Goal: Task Accomplishment & Management: Use online tool/utility

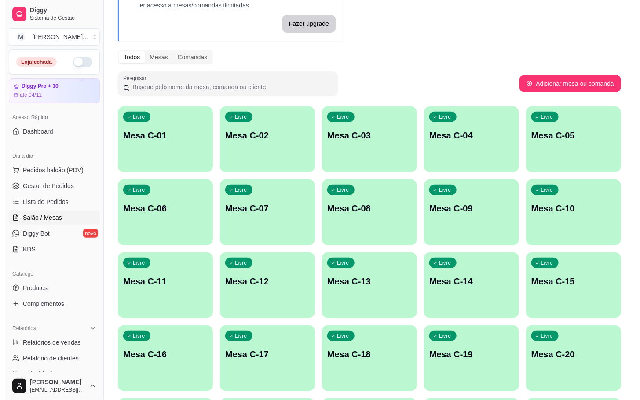
scroll to position [132, 0]
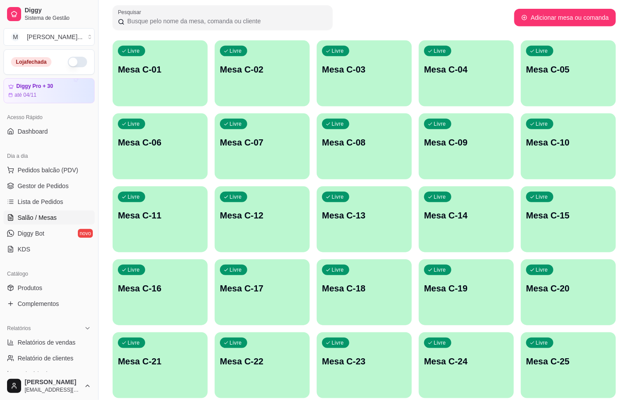
click at [191, 351] on div "Livre Mesa C-21" at bounding box center [160, 359] width 95 height 55
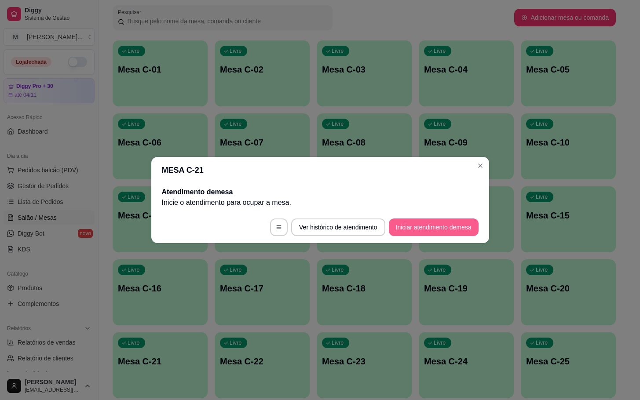
click at [430, 235] on button "Iniciar atendimento de mesa" at bounding box center [434, 228] width 90 height 18
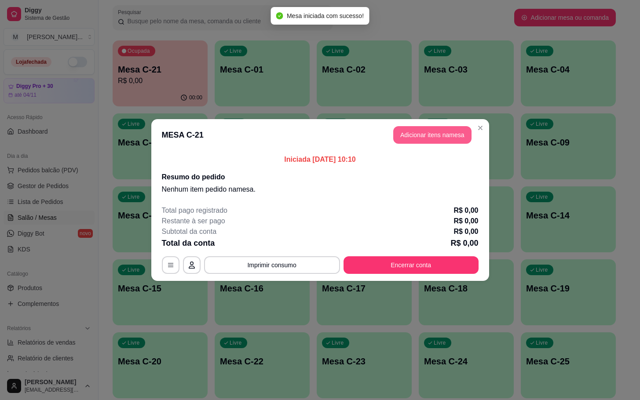
click at [440, 140] on button "Adicionar itens na mesa" at bounding box center [432, 135] width 78 height 18
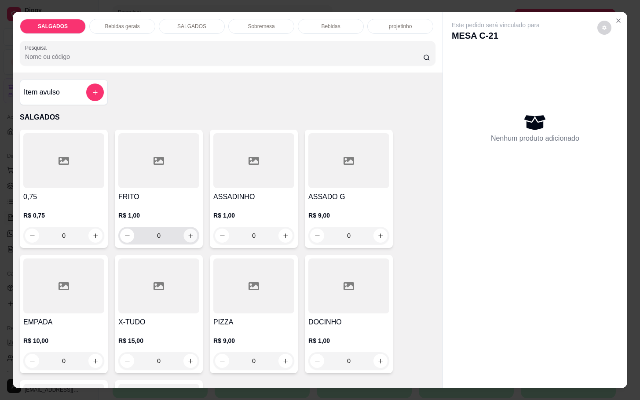
click at [184, 229] on button "increase-product-quantity" at bounding box center [191, 236] width 14 height 14
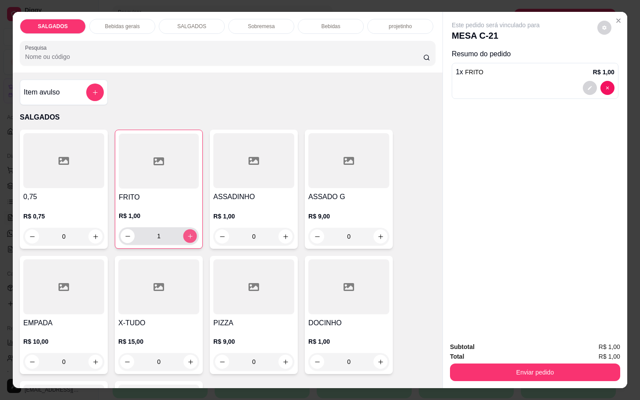
click at [183, 230] on button "increase-product-quantity" at bounding box center [190, 237] width 14 height 14
click at [178, 227] on div "2" at bounding box center [158, 236] width 77 height 18
click at [183, 229] on button "increase-product-quantity" at bounding box center [190, 236] width 14 height 14
click at [190, 231] on button "increase-product-quantity" at bounding box center [190, 237] width 14 height 14
click at [189, 230] on button "increase-product-quantity" at bounding box center [190, 237] width 14 height 14
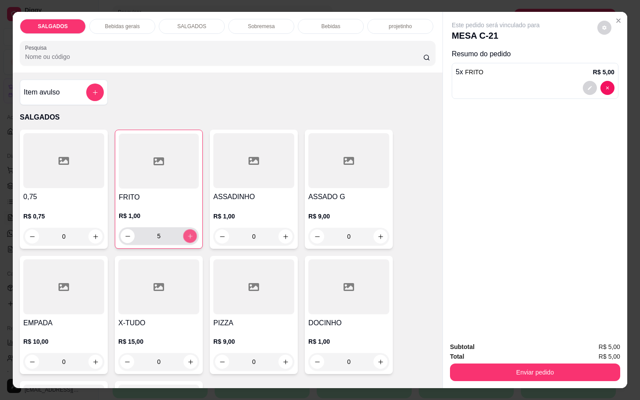
click at [187, 233] on icon "increase-product-quantity" at bounding box center [190, 236] width 7 height 7
type input "9"
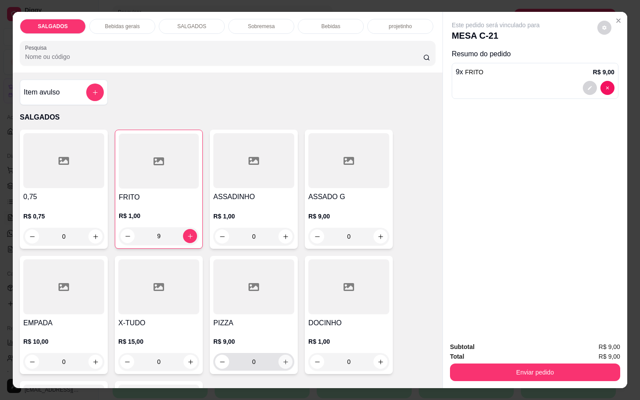
click at [282, 359] on icon "increase-product-quantity" at bounding box center [285, 362] width 7 height 7
type input "1"
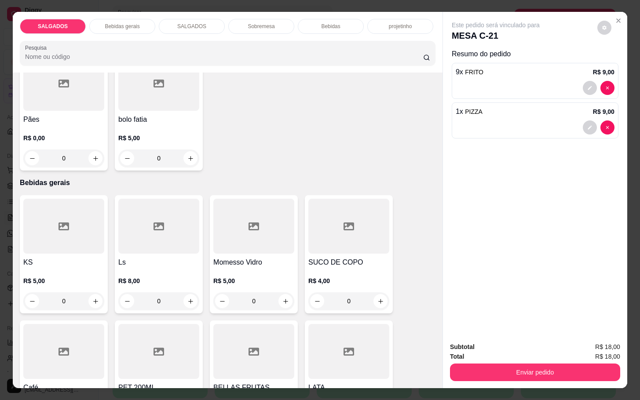
scroll to position [396, 0]
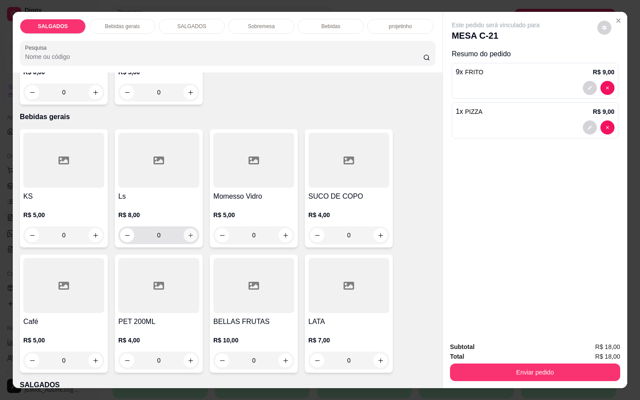
click at [187, 235] on icon "increase-product-quantity" at bounding box center [190, 235] width 7 height 7
type input "1"
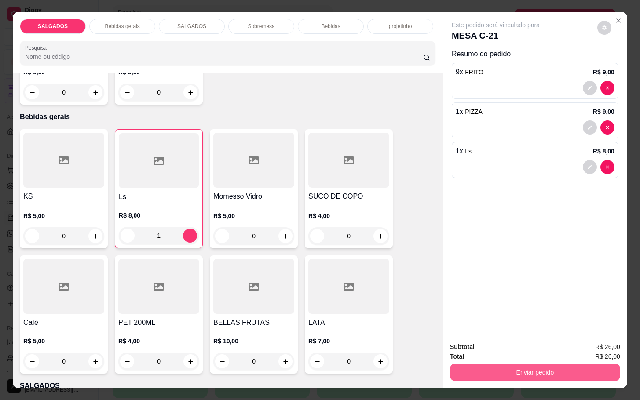
click at [507, 372] on button "Enviar pedido" at bounding box center [535, 373] width 170 height 18
click at [605, 343] on button "Enviar pedido" at bounding box center [596, 346] width 50 height 17
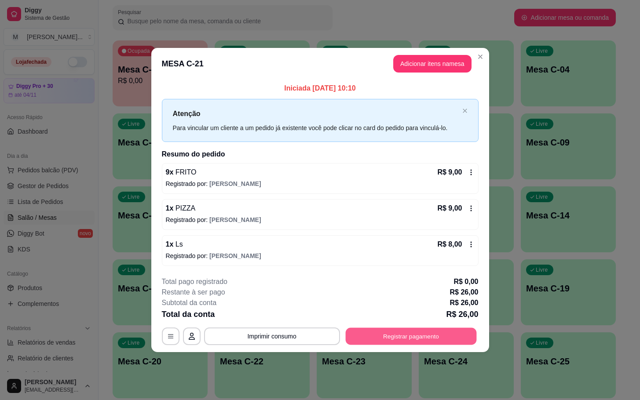
click at [387, 337] on button "Registrar pagamento" at bounding box center [410, 336] width 131 height 17
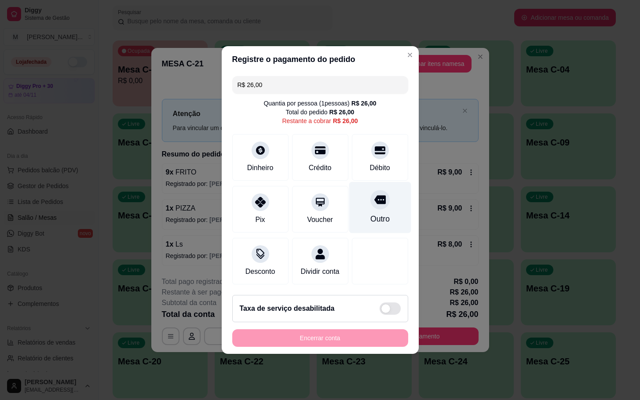
click at [375, 196] on icon at bounding box center [379, 200] width 11 height 9
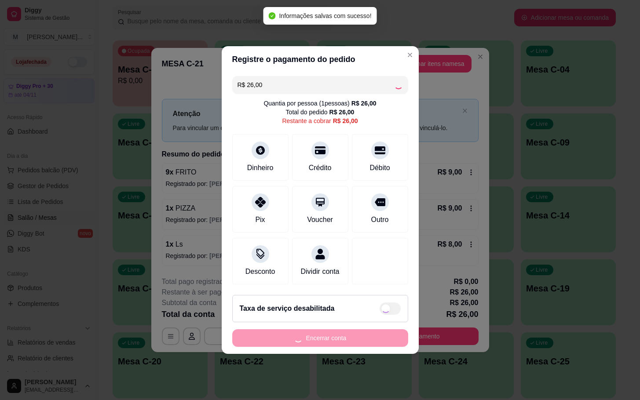
type input "R$ 0,00"
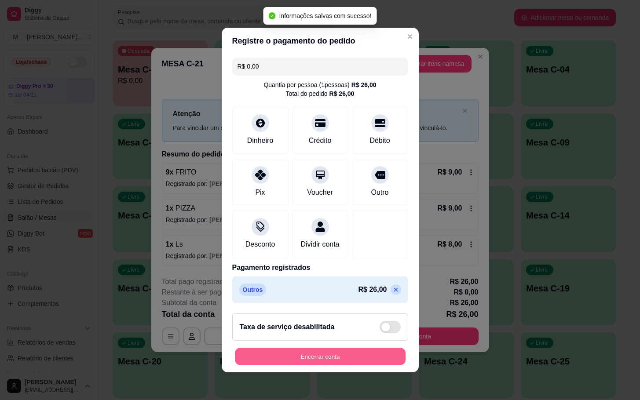
click at [338, 363] on button "Encerrar conta" at bounding box center [320, 356] width 171 height 17
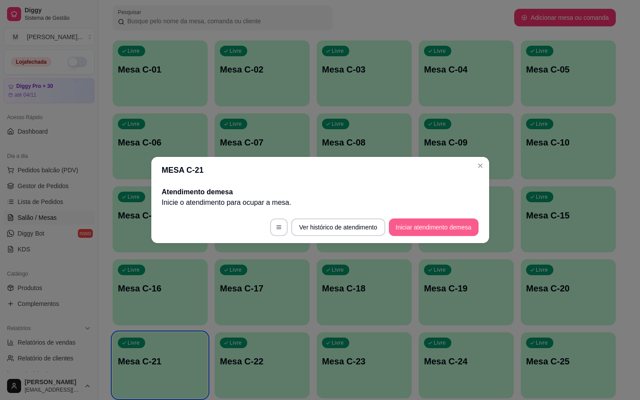
click at [409, 227] on button "Iniciar atendimento de mesa" at bounding box center [434, 228] width 90 height 18
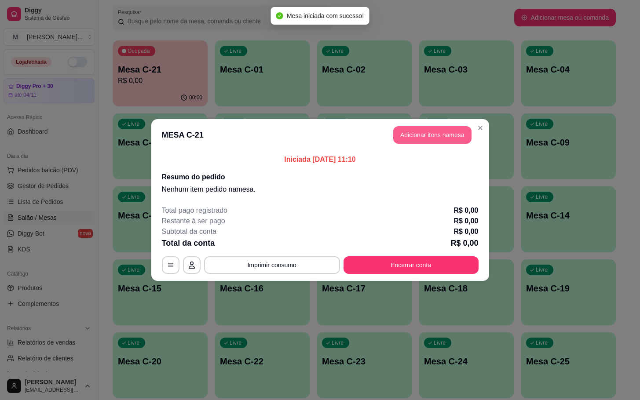
click at [451, 135] on button "Adicionar itens na mesa" at bounding box center [432, 135] width 78 height 18
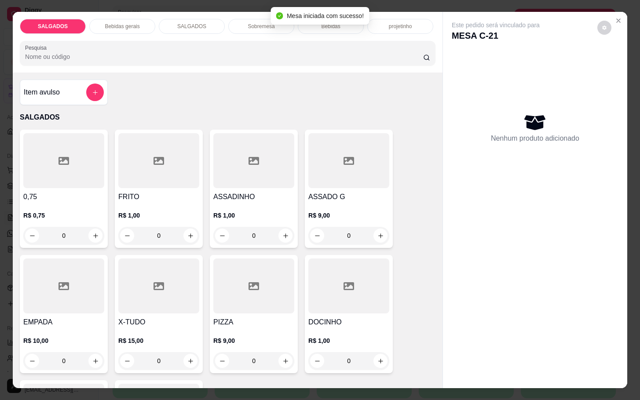
click at [270, 290] on div at bounding box center [253, 286] width 81 height 55
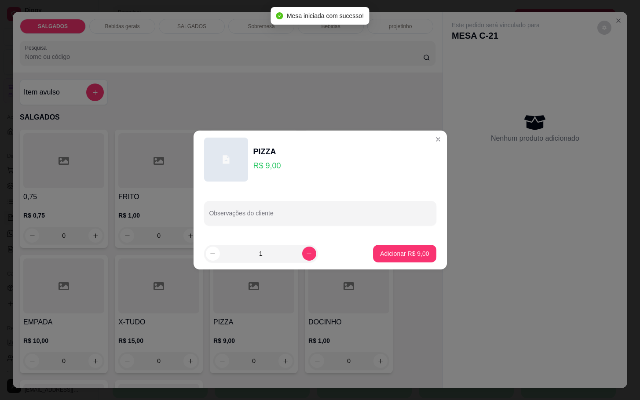
click at [415, 259] on div "PIZZA R$ 9,00 Observações do cliente 1 Adicionar R$ 9,00" at bounding box center [320, 200] width 640 height 400
click at [405, 265] on footer "1 Adicionar R$ 9,00" at bounding box center [319, 254] width 253 height 32
click at [390, 252] on p "Adicionar R$ 9,00" at bounding box center [404, 253] width 49 height 9
type input "1"
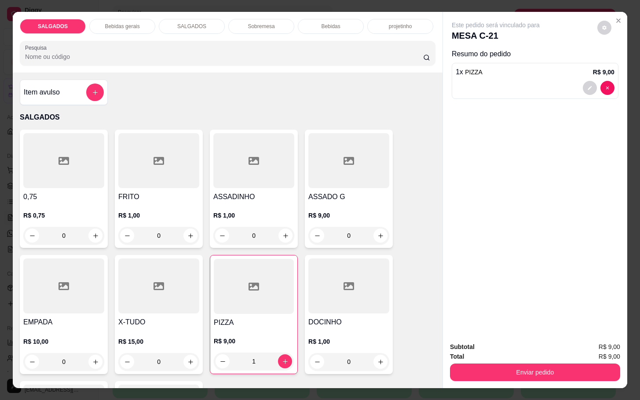
click at [131, 19] on div "Bebidas gerais" at bounding box center [122, 26] width 66 height 15
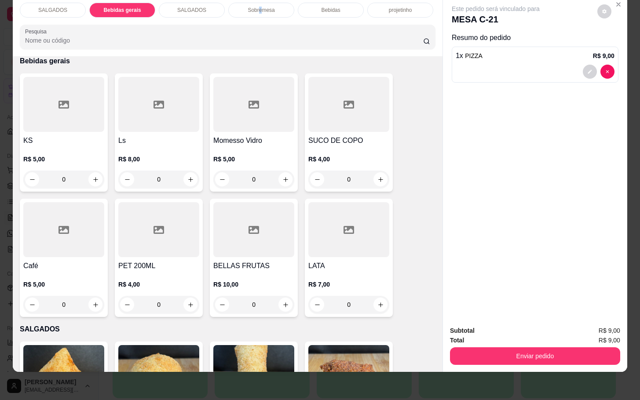
drag, startPoint x: 256, startPoint y: 3, endPoint x: 247, endPoint y: 16, distance: 16.2
click at [257, 3] on div "SALGADOS Bebidas gerais SALGADOS Sobremesa Bebidas projetinho Pesquisa Item avu…" at bounding box center [320, 200] width 640 height 400
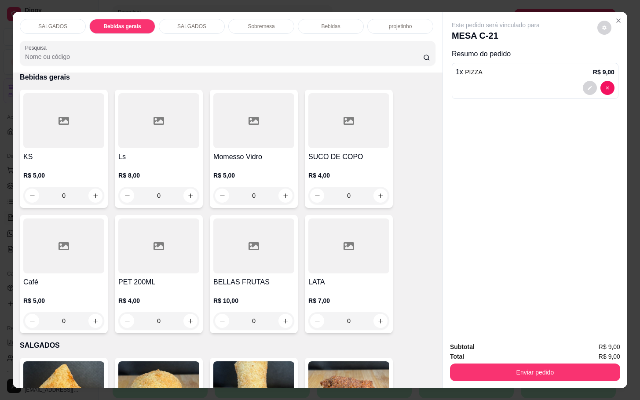
click at [308, 19] on div "Bebidas" at bounding box center [331, 26] width 66 height 15
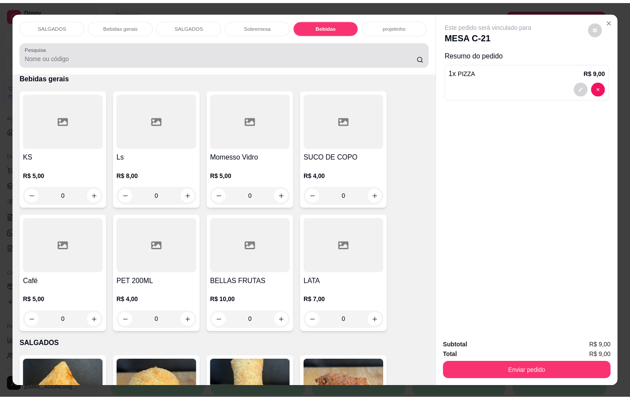
scroll to position [21, 0]
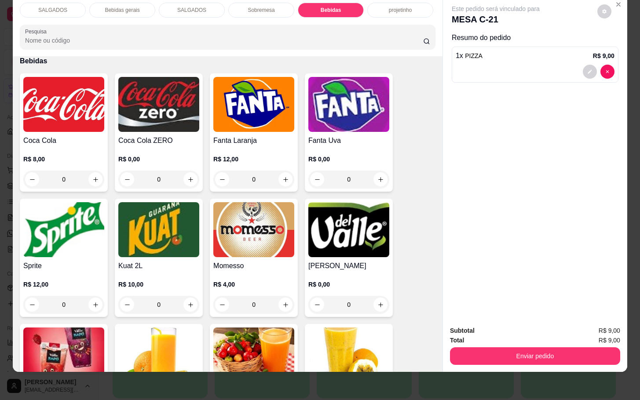
drag, startPoint x: 317, startPoint y: 190, endPoint x: 339, endPoint y: 227, distance: 43.2
click at [320, 198] on div "Coca Cola R$ 8,00 0 Coca Cola ZERO R$ 0,00 0 Fanta Laranja R$ 12,00 0 Fanta Uva…" at bounding box center [228, 325] width 416 height 505
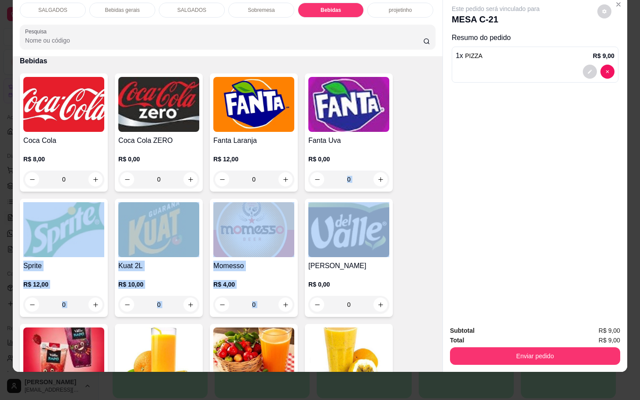
click at [335, 226] on img at bounding box center [348, 229] width 81 height 55
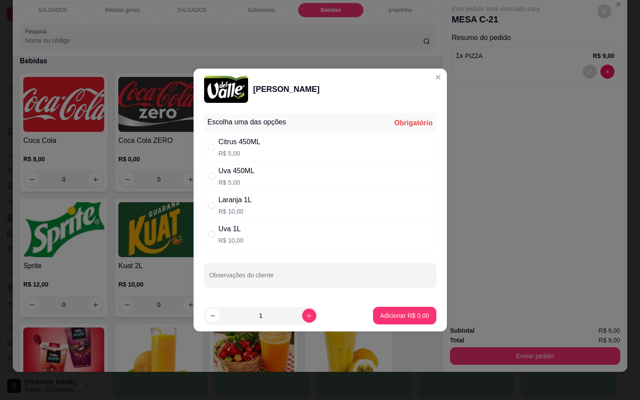
click at [303, 135] on div "Escolha uma das opções Obrigatório Citrus 450ML R$ 5,00 Uva 450ML R$ 5,00 Laran…" at bounding box center [320, 180] width 232 height 135
drag, startPoint x: 351, startPoint y: 182, endPoint x: 346, endPoint y: 183, distance: 5.3
click at [350, 182] on div "Uva 450ML R$ 5,00" at bounding box center [320, 176] width 232 height 29
radio input "true"
click at [418, 318] on p "Adicionar R$ 5,00" at bounding box center [404, 315] width 47 height 8
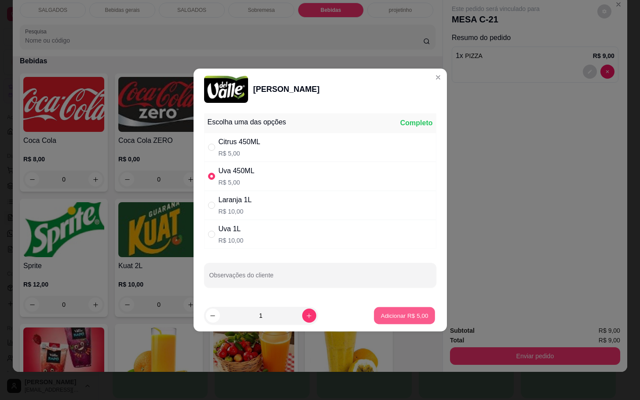
type input "1"
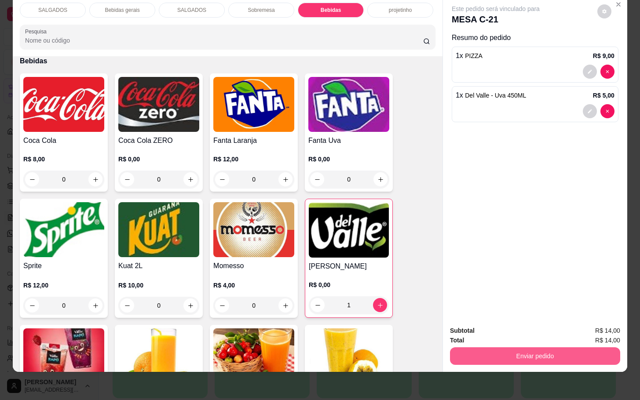
click at [518, 347] on button "Enviar pedido" at bounding box center [535, 356] width 170 height 18
click at [603, 322] on button "Enviar pedido" at bounding box center [596, 325] width 50 height 17
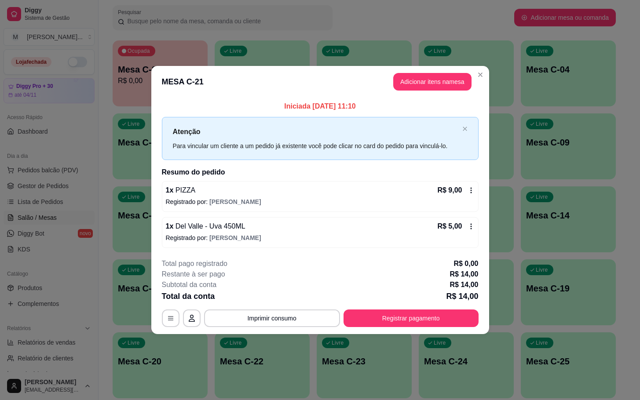
click at [452, 94] on header "MESA C-21 Adicionar itens na mesa" at bounding box center [320, 82] width 338 height 32
click at [442, 93] on header "MESA C-21 Adicionar itens na mesa" at bounding box center [320, 82] width 338 height 32
click at [440, 92] on header "MESA C-21 Adicionar itens na mesa" at bounding box center [320, 82] width 338 height 32
click at [423, 81] on button "Adicionar itens na mesa" at bounding box center [432, 82] width 78 height 18
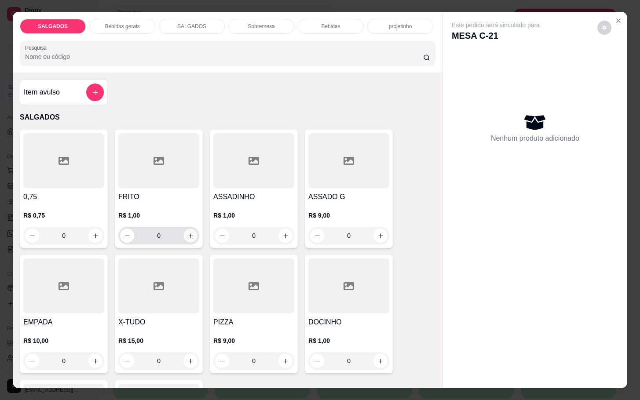
click at [187, 234] on icon "increase-product-quantity" at bounding box center [190, 236] width 7 height 7
click at [189, 234] on button "increase-product-quantity" at bounding box center [191, 236] width 14 height 14
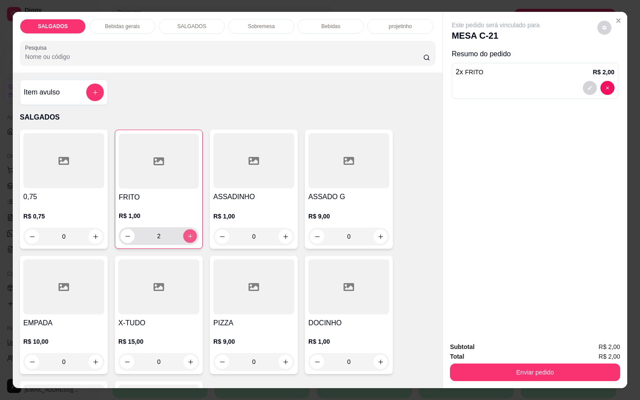
click at [189, 234] on button "increase-product-quantity" at bounding box center [190, 237] width 14 height 14
type input "3"
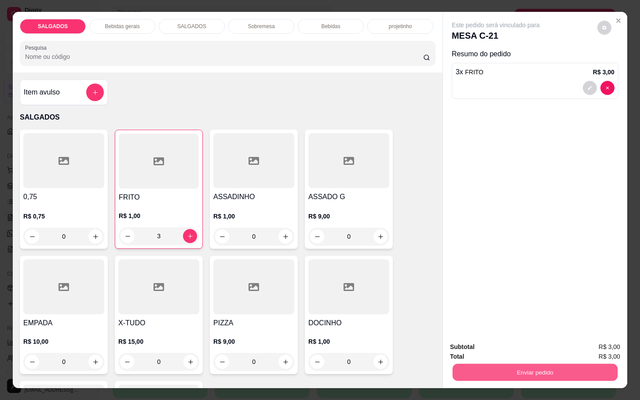
click at [569, 364] on button "Enviar pedido" at bounding box center [534, 372] width 165 height 17
click at [587, 346] on button "Enviar pedido" at bounding box center [596, 346] width 50 height 17
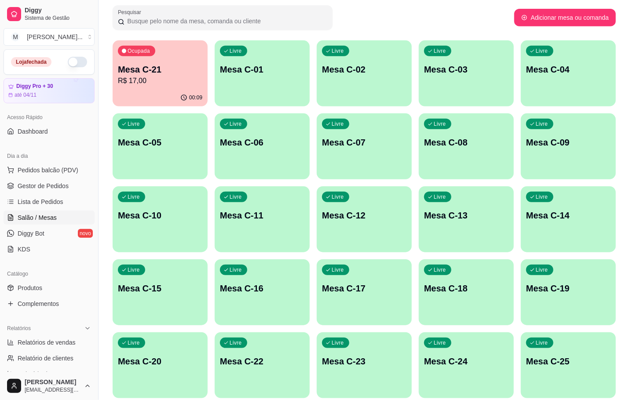
click at [136, 47] on div "Ocupada" at bounding box center [136, 51] width 37 height 11
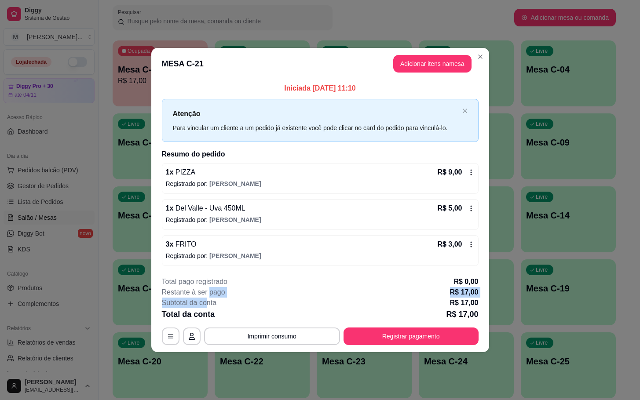
drag, startPoint x: 209, startPoint y: 293, endPoint x: 215, endPoint y: 302, distance: 11.0
click at [210, 299] on div "**********" at bounding box center [320, 311] width 317 height 69
click at [394, 348] on footer "**********" at bounding box center [320, 311] width 338 height 83
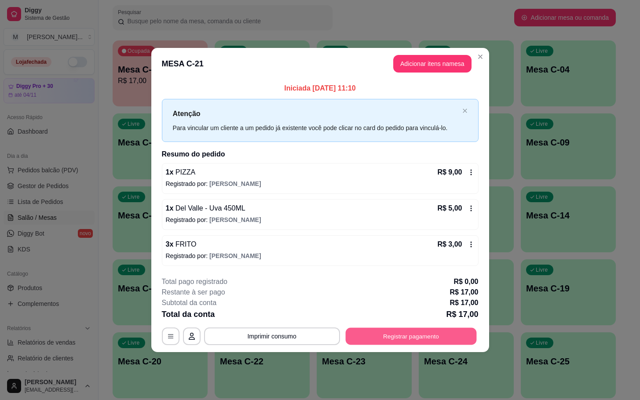
click at [398, 337] on button "Registrar pagamento" at bounding box center [410, 336] width 131 height 17
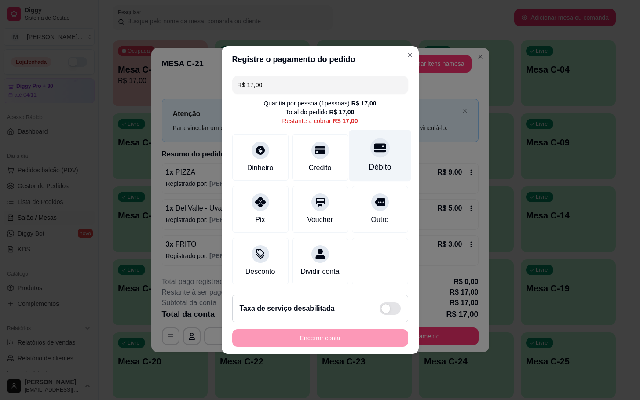
click at [379, 145] on div at bounding box center [379, 147] width 19 height 19
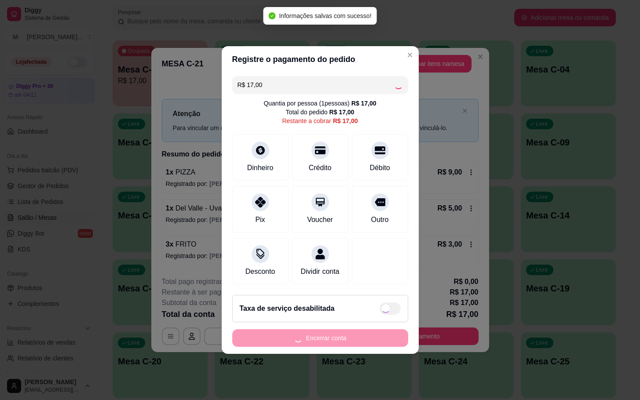
type input "R$ 0,00"
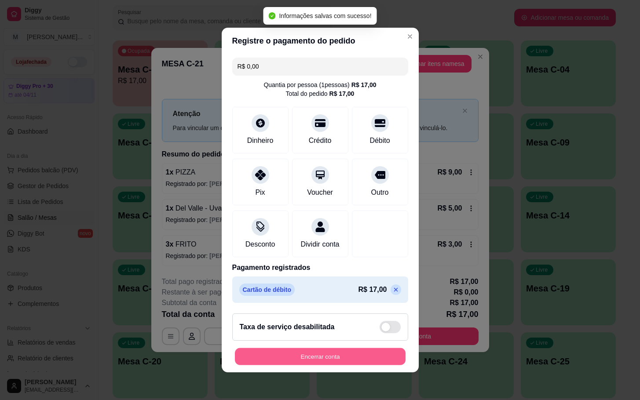
click at [279, 359] on button "Encerrar conta" at bounding box center [320, 356] width 171 height 17
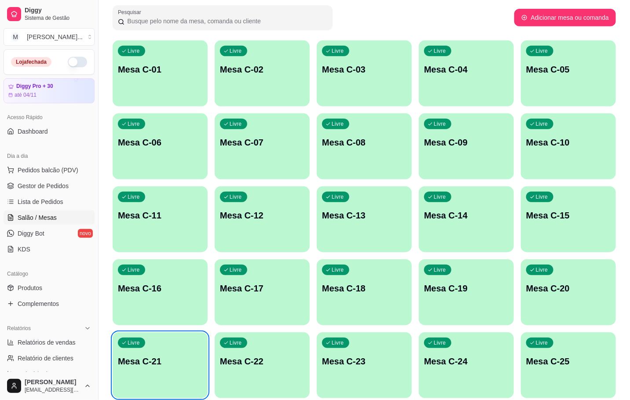
click at [185, 342] on div "Livre Mesa C-21" at bounding box center [160, 359] width 95 height 55
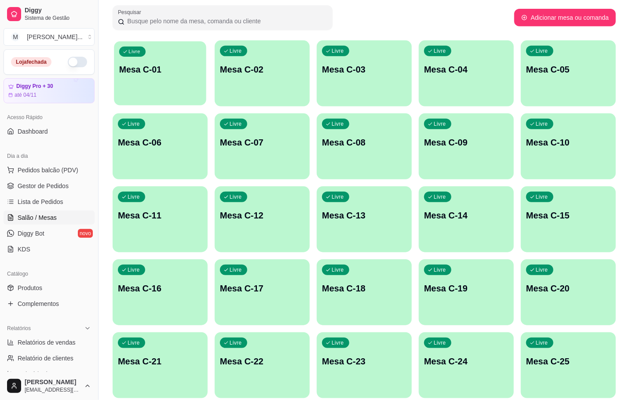
click at [176, 82] on div "Livre Mesa C-01" at bounding box center [160, 68] width 92 height 54
click at [229, 85] on div "Livre Mesa C-02" at bounding box center [262, 68] width 92 height 54
click at [404, 54] on div "Livre Mesa C-03" at bounding box center [364, 67] width 95 height 55
click at [442, 54] on p "Livre" at bounding box center [440, 50] width 12 height 7
click at [518, 70] on div "Livre Mesa C-01 Livre Mesa C-02 Livre Mesa C-03 Livre Mesa C-04 Livre Mesa C-05…" at bounding box center [364, 255] width 503 height 431
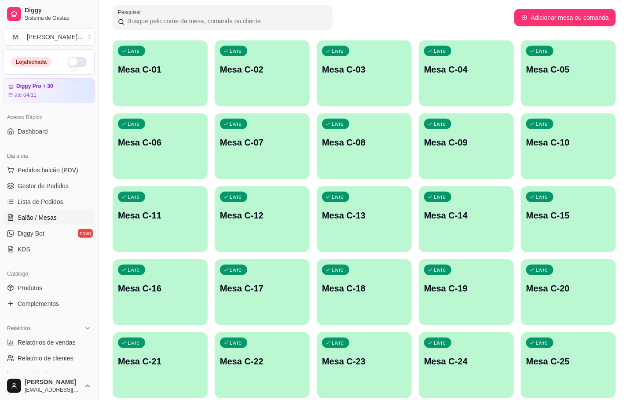
click at [565, 55] on div "Livre Mesa C-05" at bounding box center [568, 67] width 95 height 55
click at [450, 40] on div "Melhore seu plano Você tem 30 mesas / comandas disponíveis. Obtenha o Diggy Bot…" at bounding box center [364, 191] width 531 height 580
drag, startPoint x: 215, startPoint y: 398, endPoint x: 222, endPoint y: 396, distance: 6.5
click at [222, 396] on div "Livre Mesa C-01 Livre Mesa C-02 Livre Mesa C-03 Livre Mesa C-04 Livre Mesa C-05…" at bounding box center [364, 255] width 503 height 431
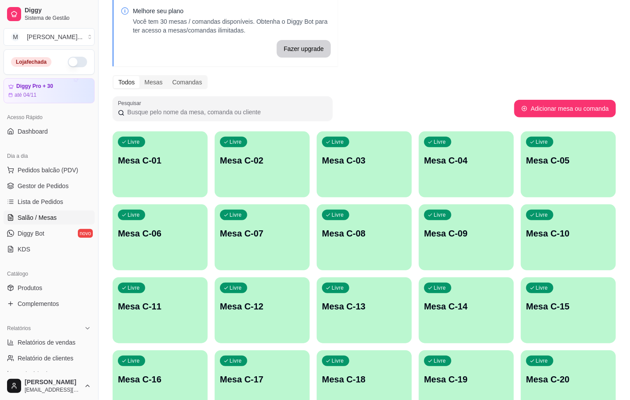
scroll to position [0, 0]
